Goal: Book appointment/travel/reservation

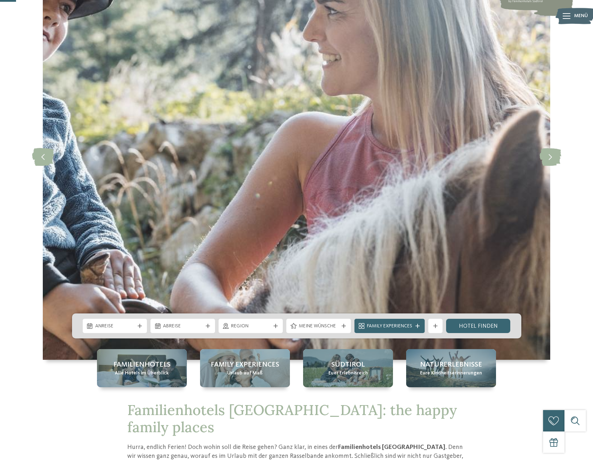
drag, startPoint x: 133, startPoint y: 309, endPoint x: 134, endPoint y: 318, distance: 8.2
click at [134, 310] on img at bounding box center [296, 156] width 507 height 406
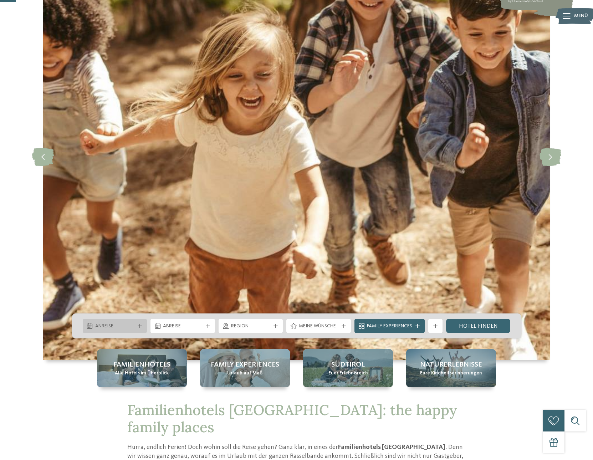
click at [134, 319] on div "Anreise" at bounding box center [115, 326] width 64 height 14
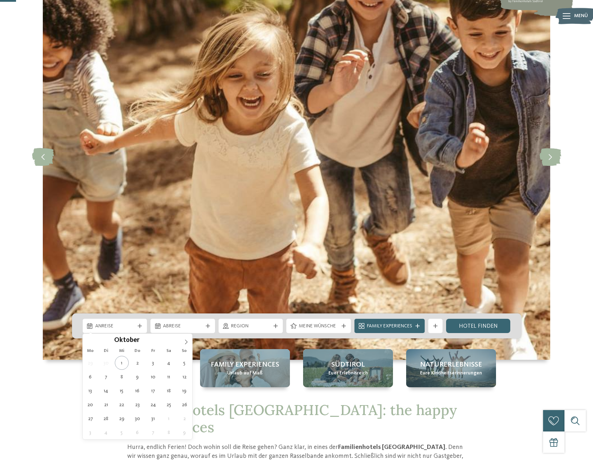
click at [96, 372] on div "29 30 1 2 3 4 5 6 7 8 9 10 11 12 13 14 15 16 17 18 19 20 21 22 23 24 25 26 27 2…" at bounding box center [138, 397] width 110 height 83
type div "06.10.2025"
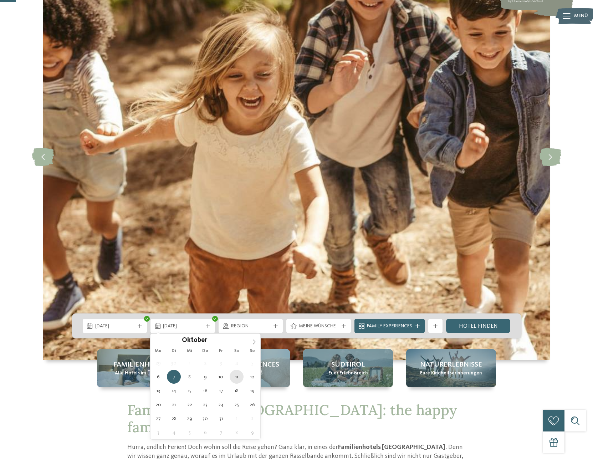
type div "11.10.2025"
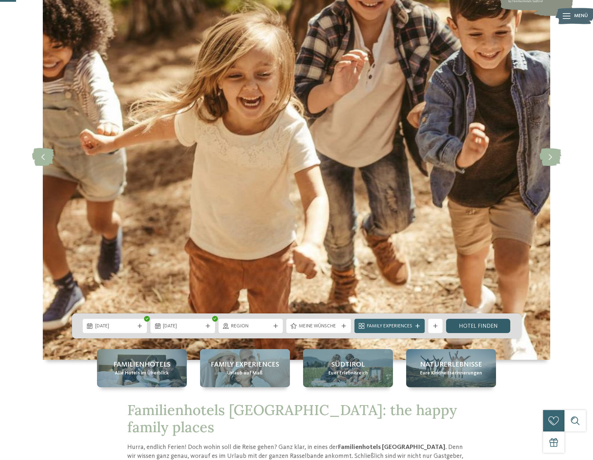
click at [474, 327] on link "Hotel finden" at bounding box center [478, 326] width 64 height 14
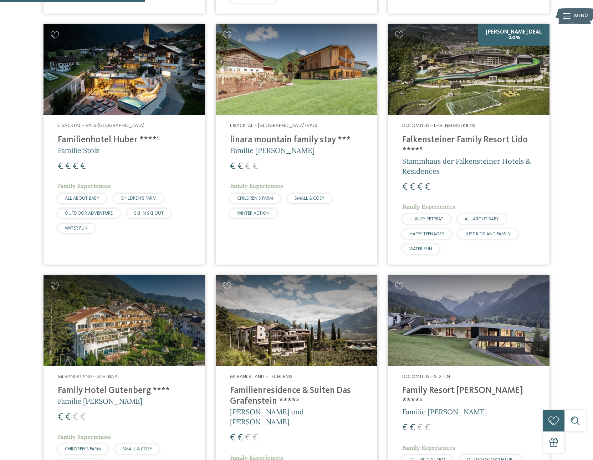
scroll to position [564, 0]
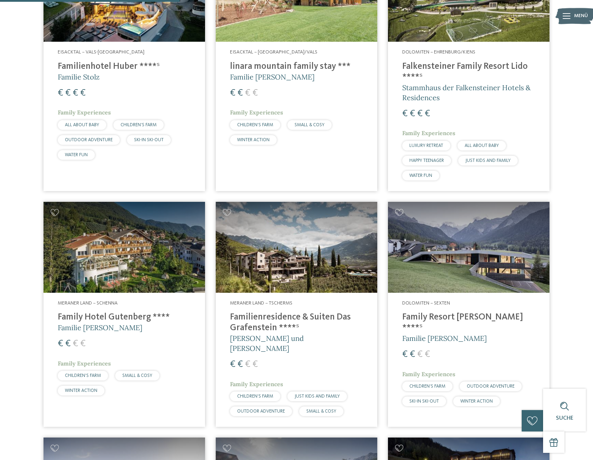
click at [184, 243] on img at bounding box center [123, 247] width 161 height 91
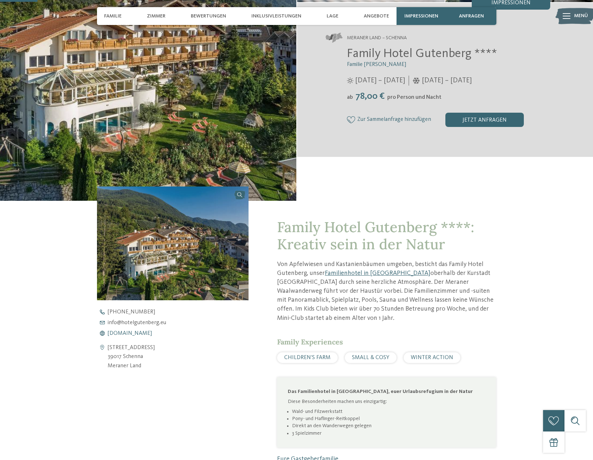
scroll to position [149, 0]
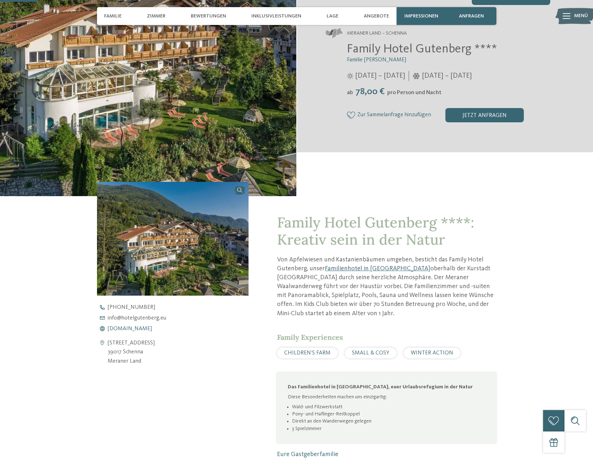
click at [140, 328] on span "www.hotelgutenberg.eu" at bounding box center [130, 329] width 44 height 6
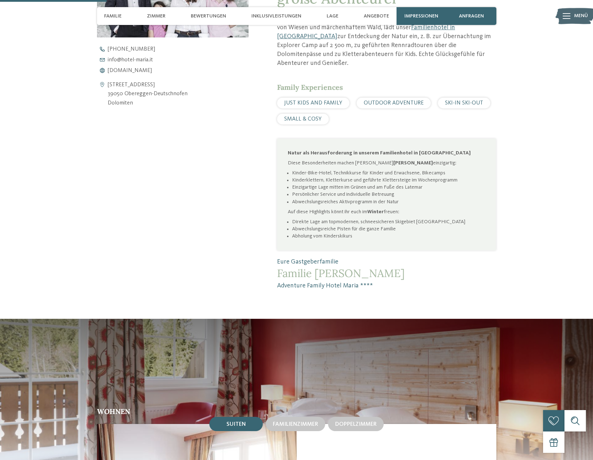
scroll to position [398, 0]
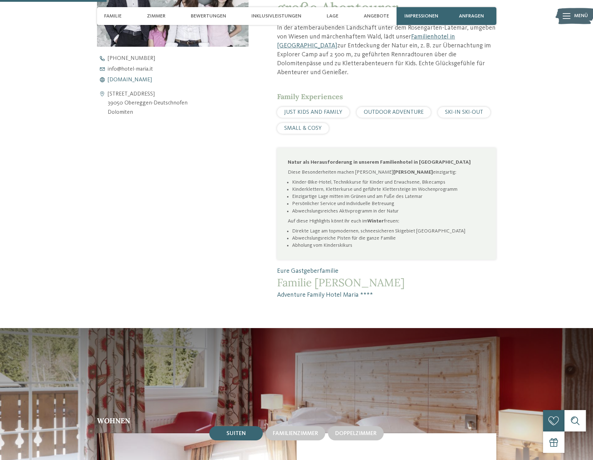
click at [137, 78] on span "www.hotel-maria.it" at bounding box center [130, 80] width 44 height 6
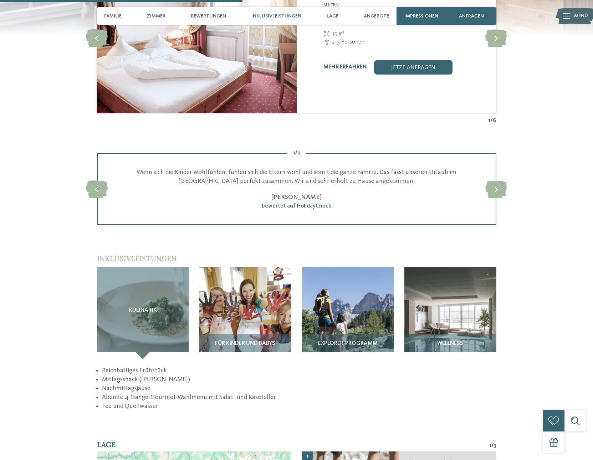
scroll to position [904, 0]
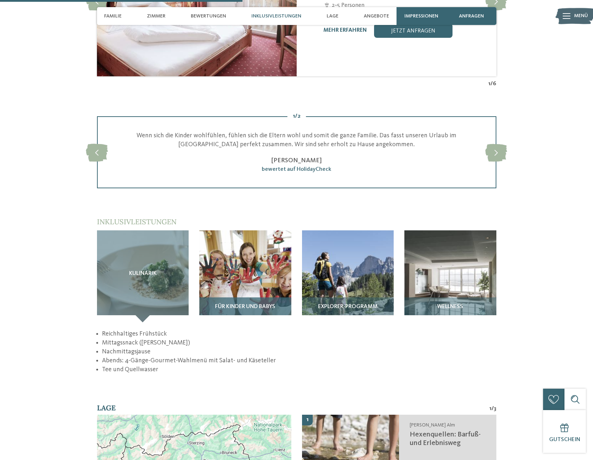
click at [262, 248] on img at bounding box center [245, 276] width 92 height 92
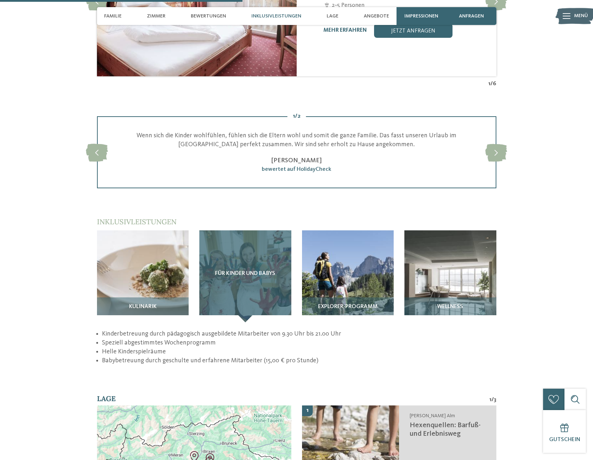
scroll to position [1037, 0]
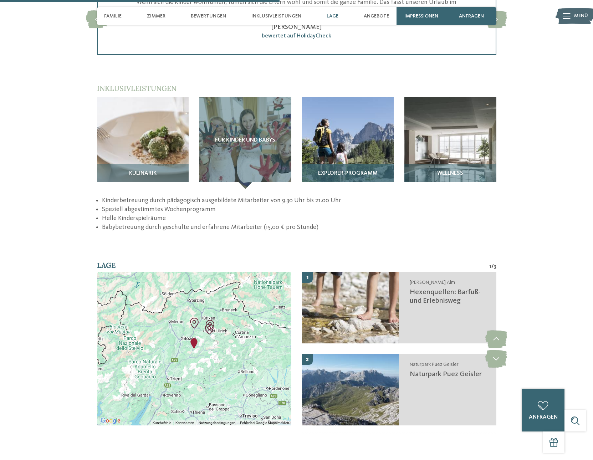
click at [325, 144] on img at bounding box center [348, 143] width 92 height 92
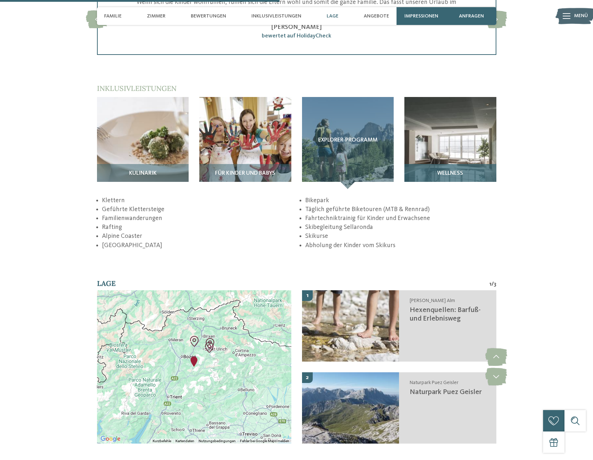
click at [433, 140] on img at bounding box center [450, 143] width 92 height 92
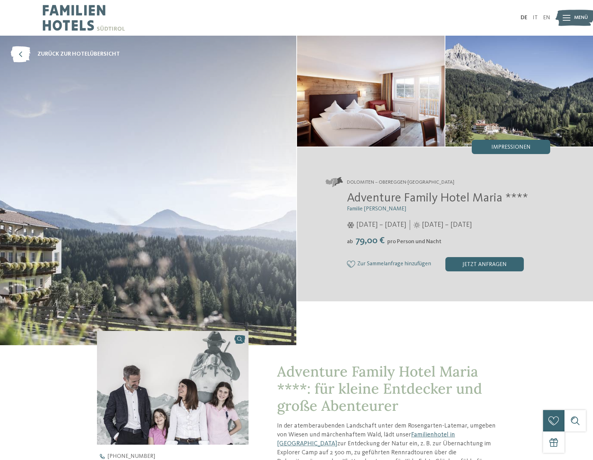
scroll to position [4, 0]
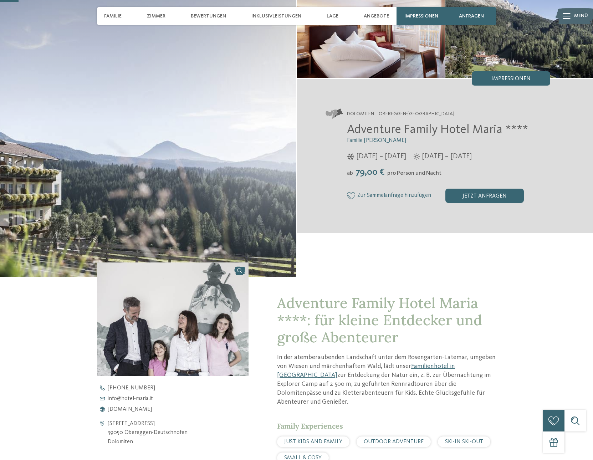
scroll to position [82, 0]
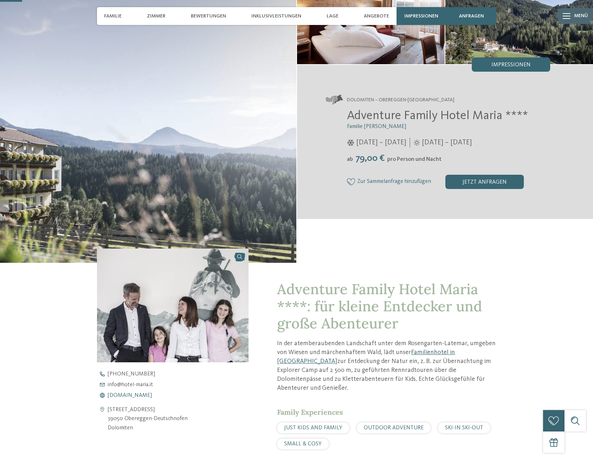
click at [136, 395] on span "[DOMAIN_NAME]" at bounding box center [130, 395] width 44 height 6
